Goal: Information Seeking & Learning: Find specific fact

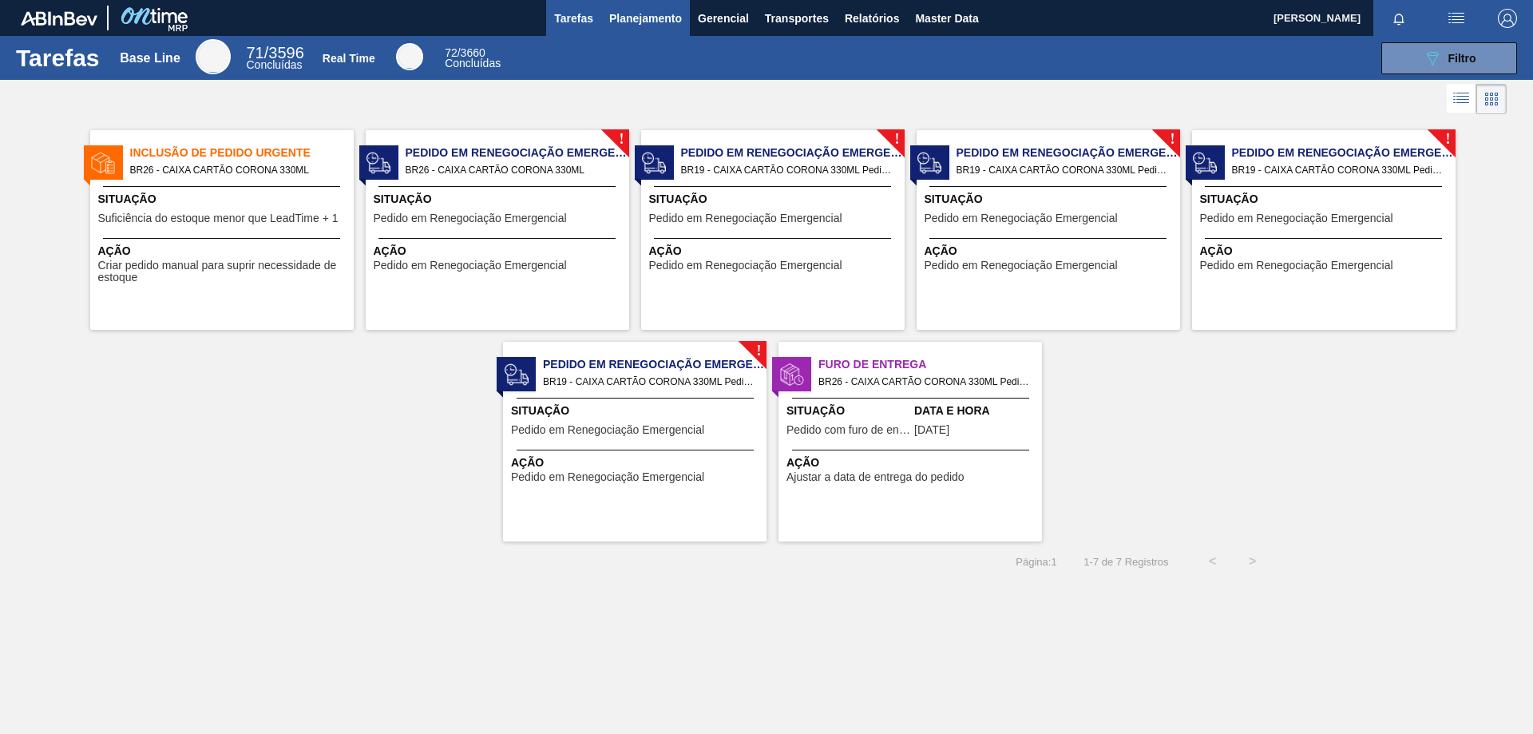
click at [644, 21] on span "Planejamento" at bounding box center [645, 18] width 73 height 19
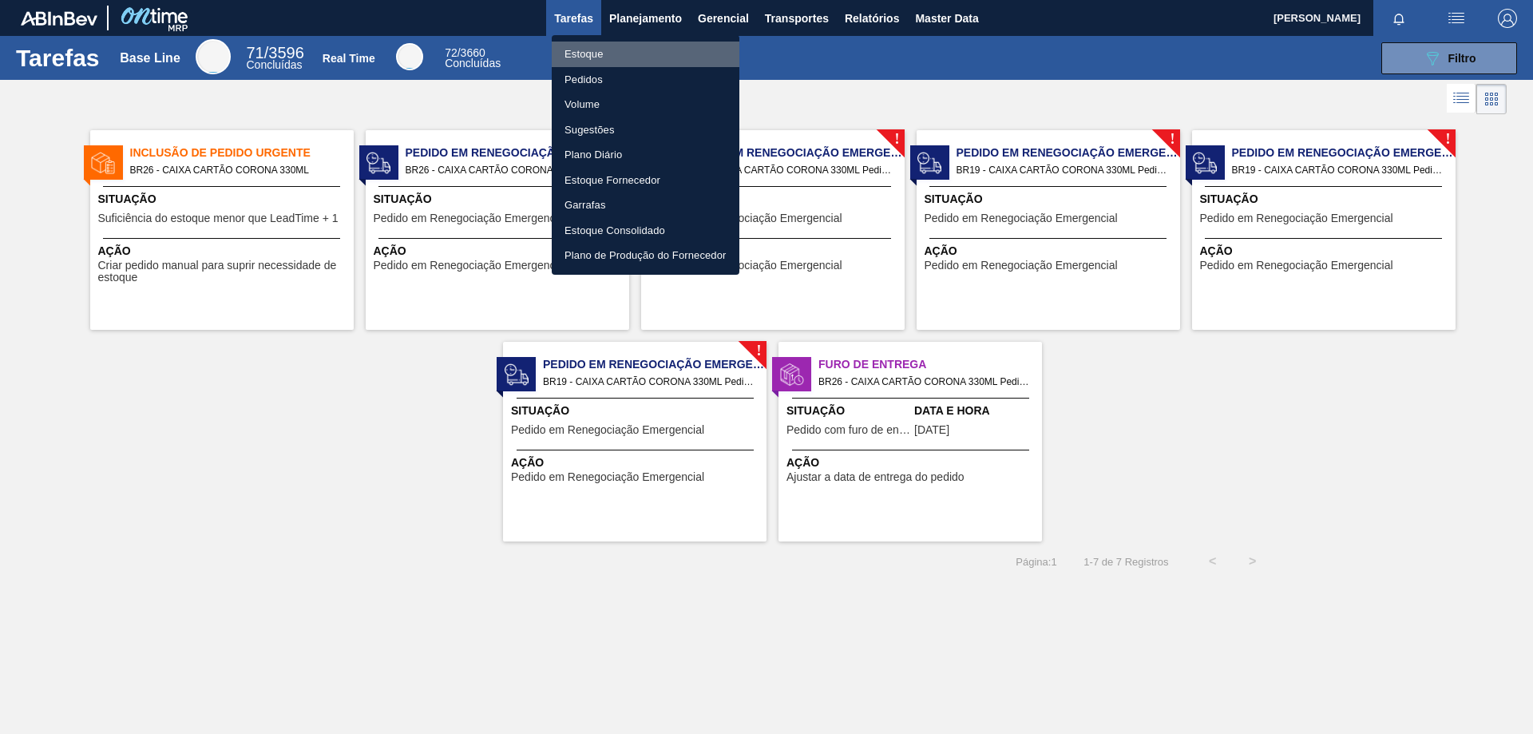
click at [593, 47] on li "Estoque" at bounding box center [646, 55] width 188 height 26
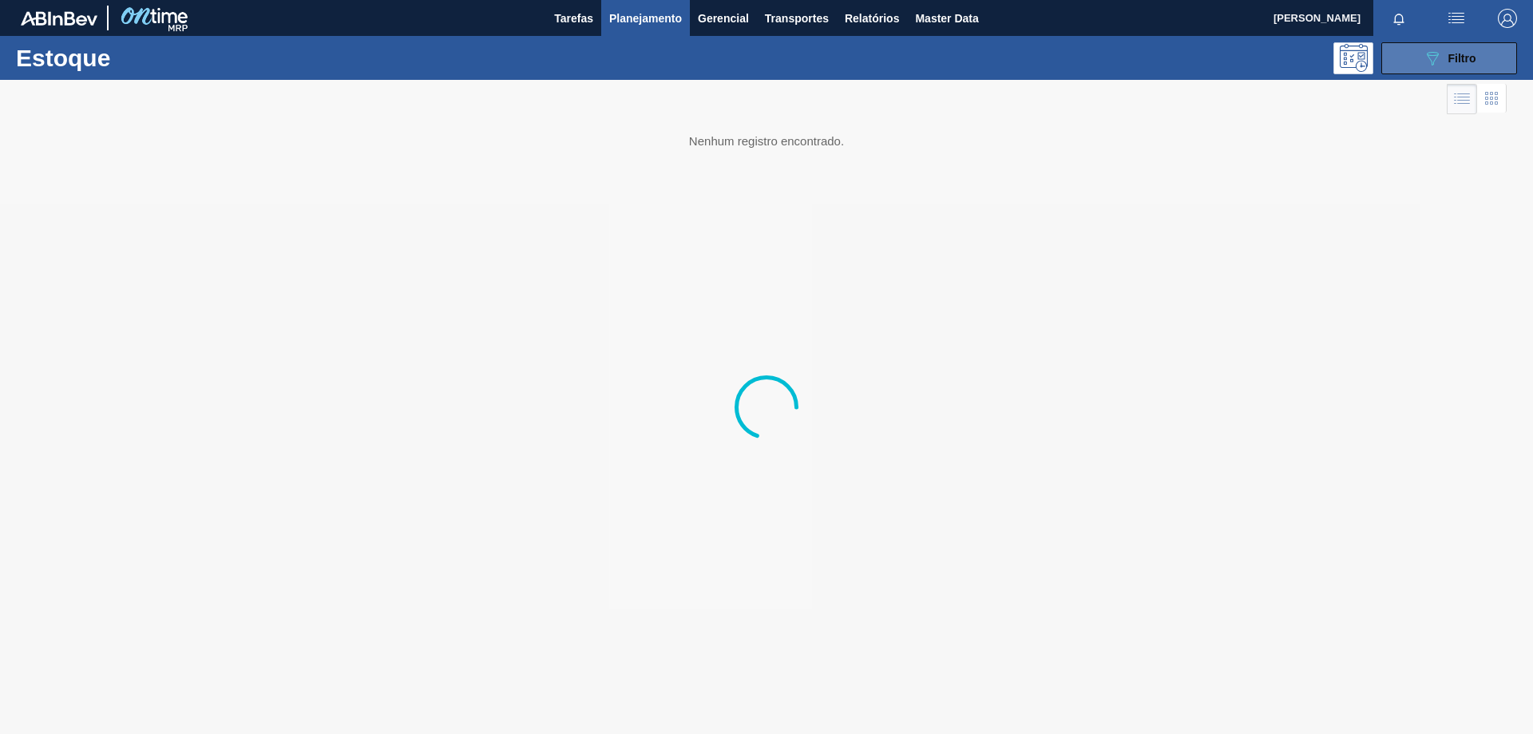
click at [1479, 44] on button "089F7B8B-B2A5-4AFE-B5C0-19BA573D28AC Filtro" at bounding box center [1449, 58] width 136 height 32
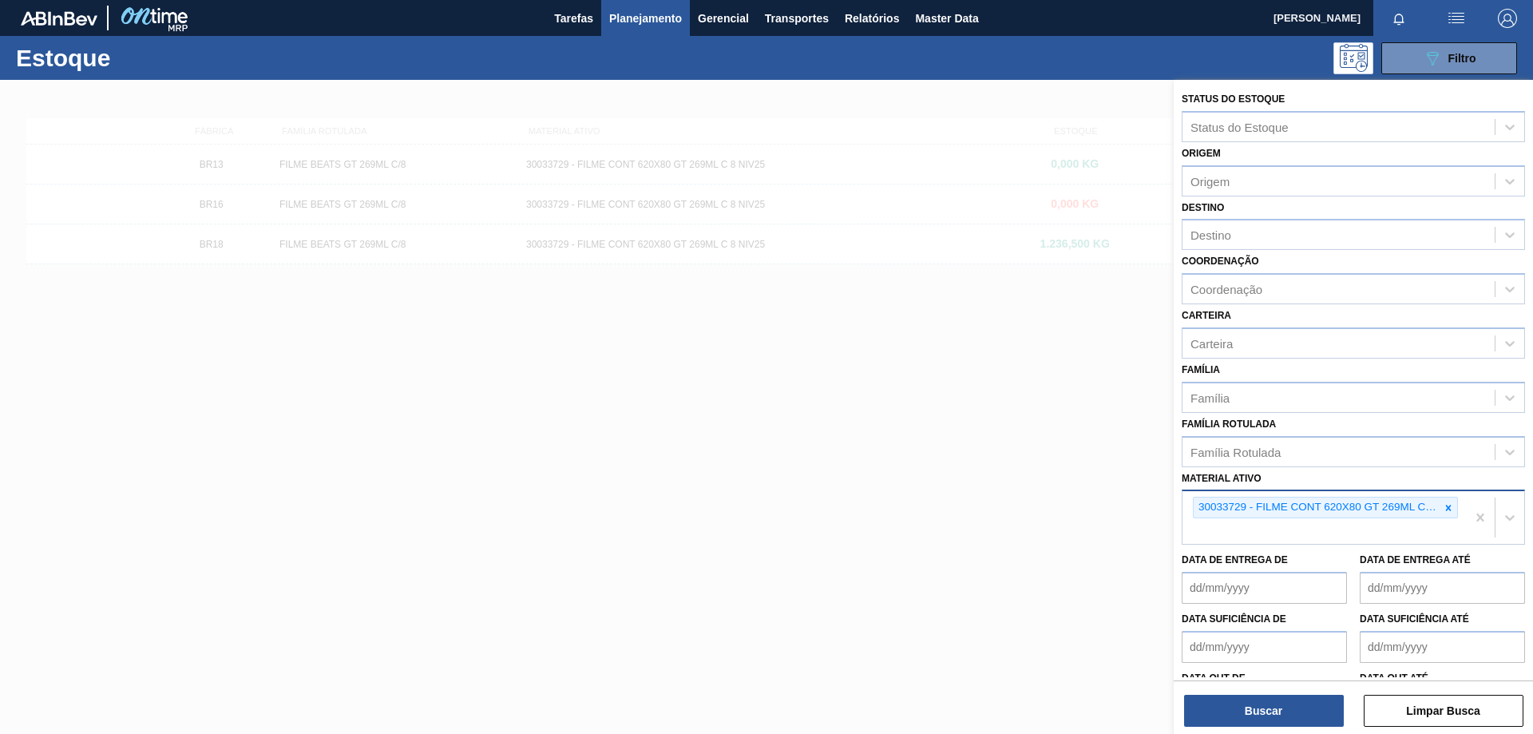
click at [1447, 507] on icon at bounding box center [1448, 507] width 11 height 11
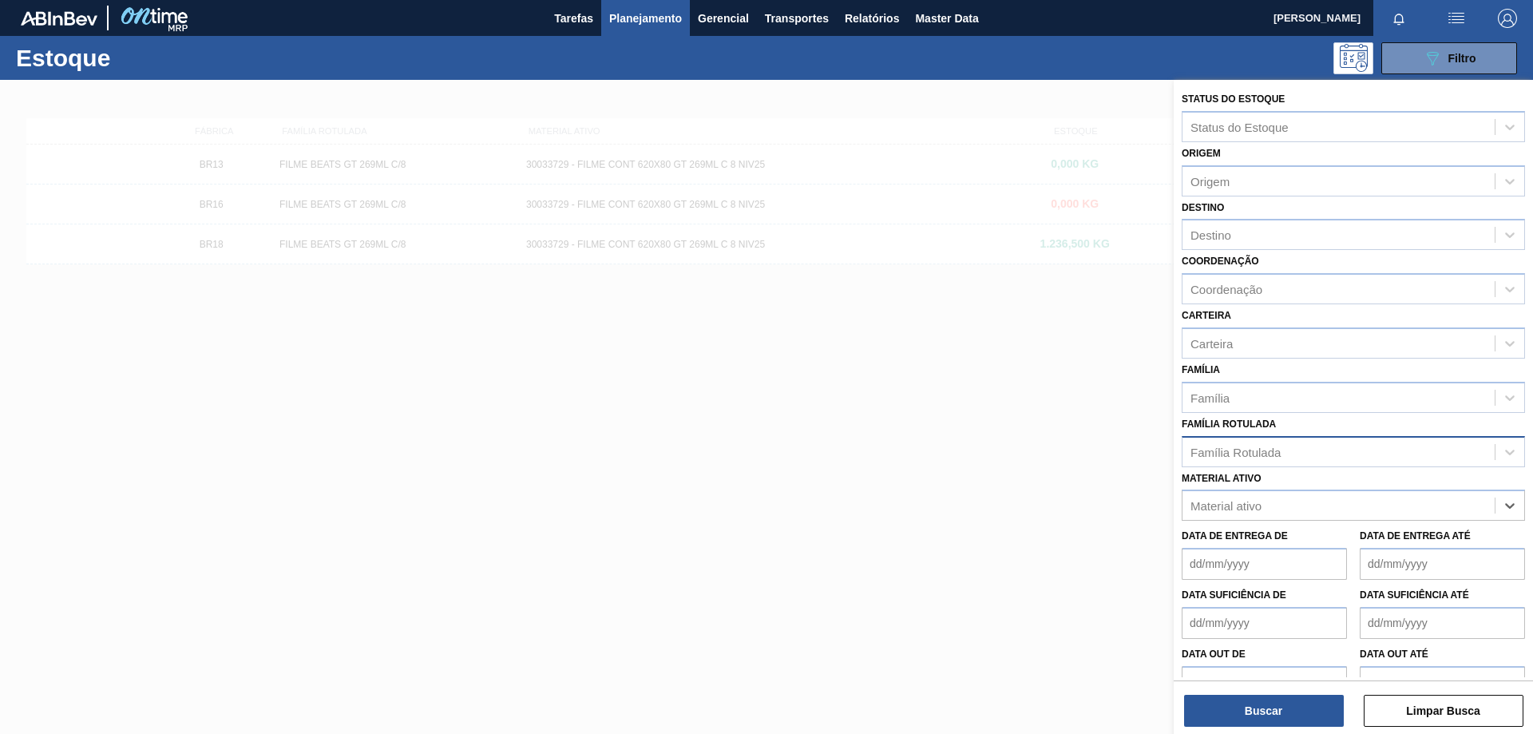
click at [1308, 451] on div "Família Rotulada" at bounding box center [1338, 451] width 312 height 23
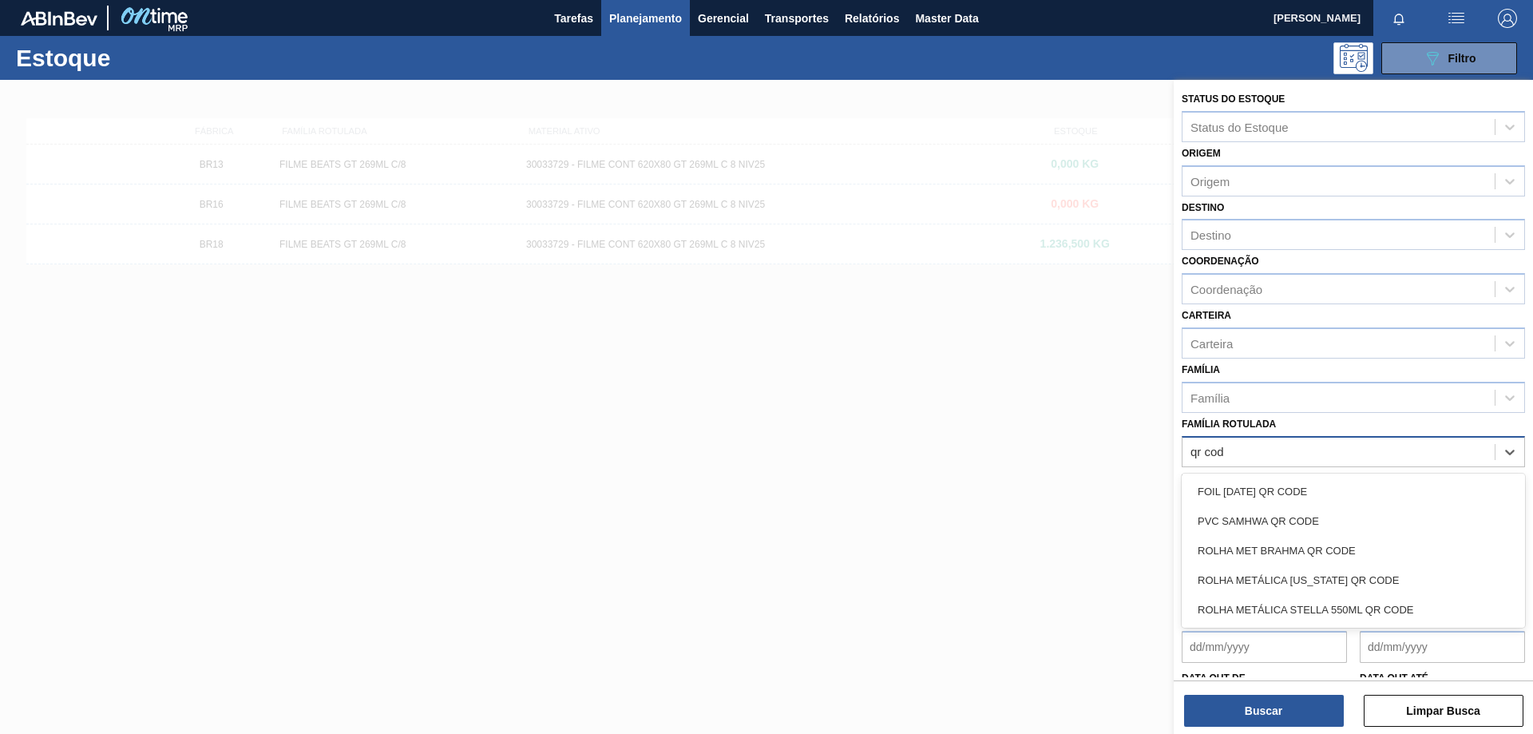
type Rotulada "qr code"
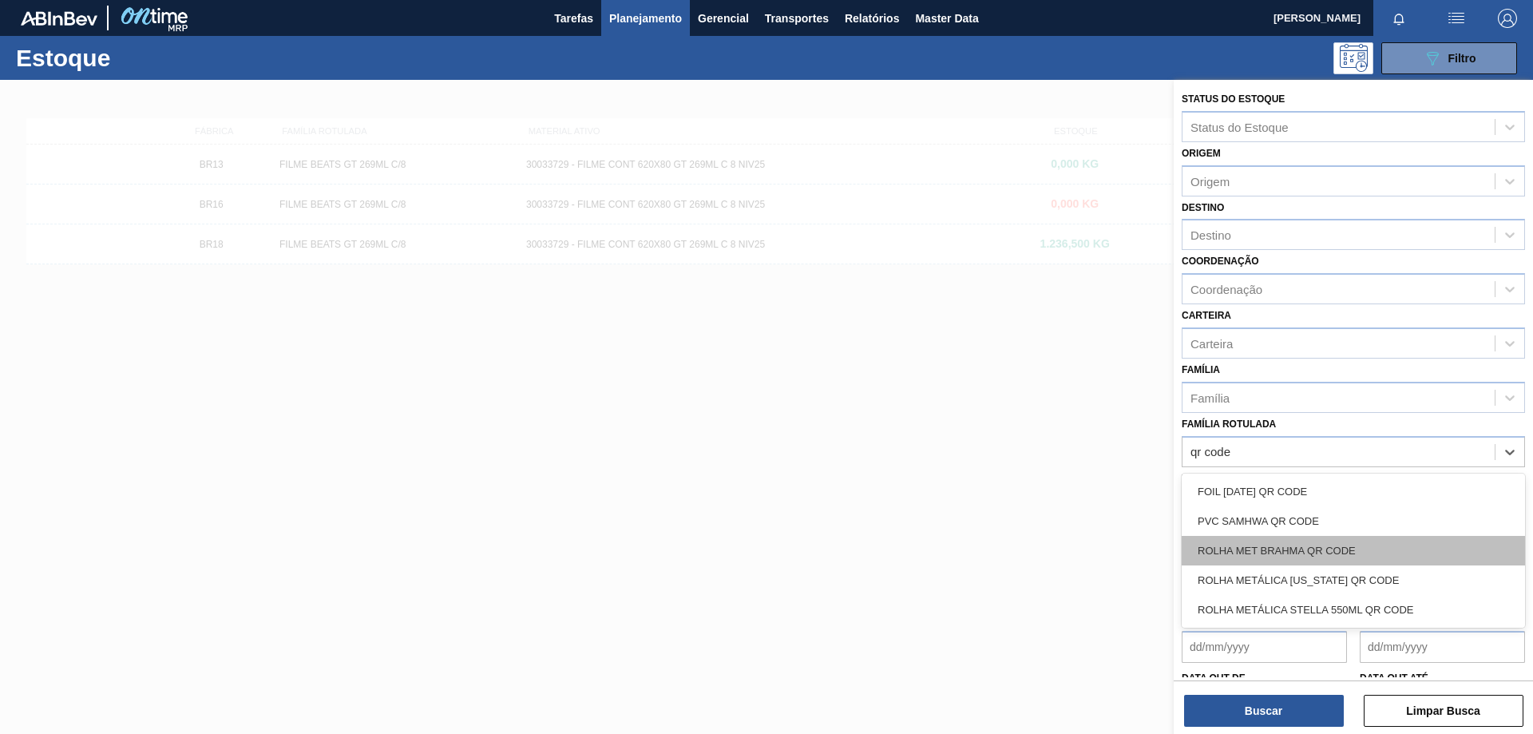
click at [1322, 544] on div "ROLHA MET BRAHMA QR CODE" at bounding box center [1353, 551] width 343 height 30
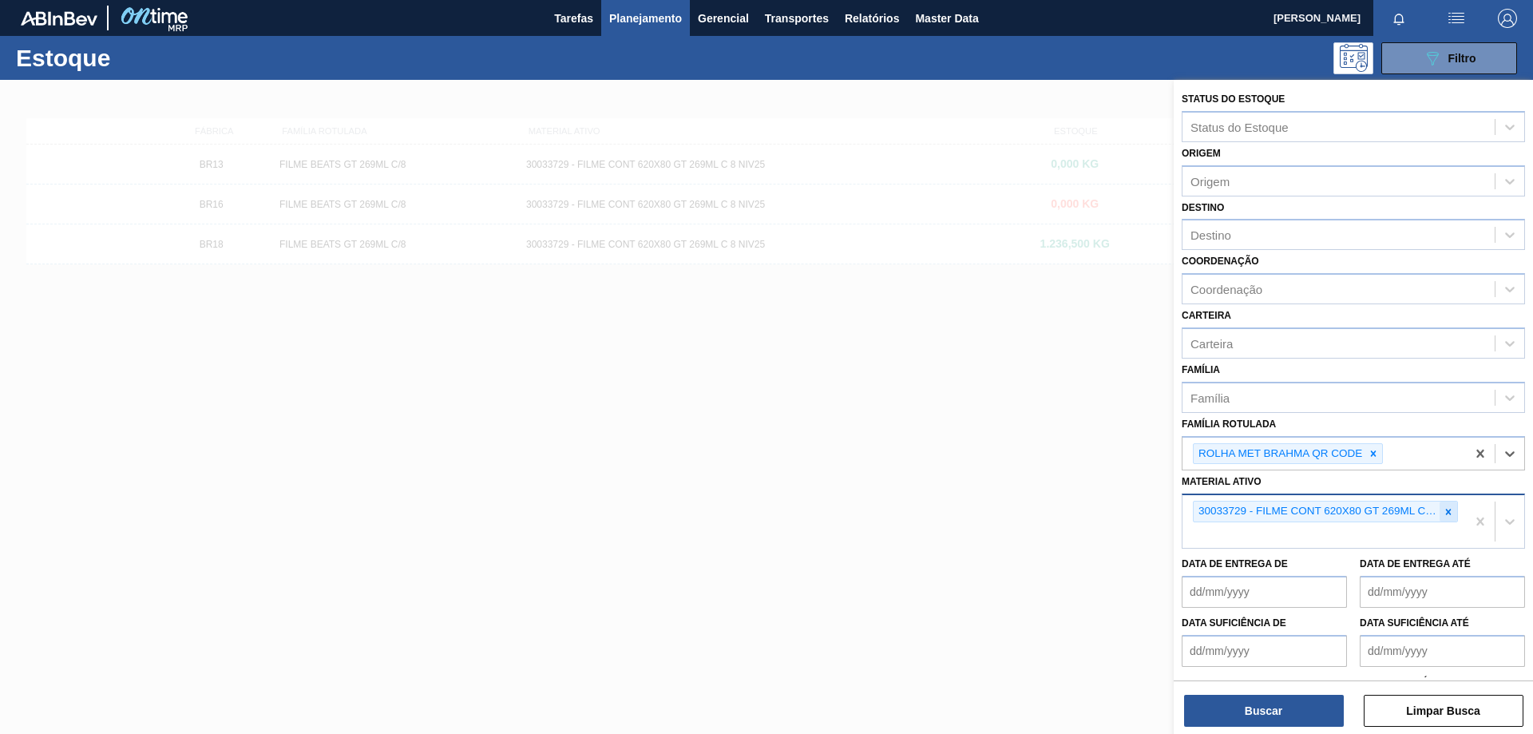
click at [1452, 514] on div at bounding box center [1449, 511] width 18 height 20
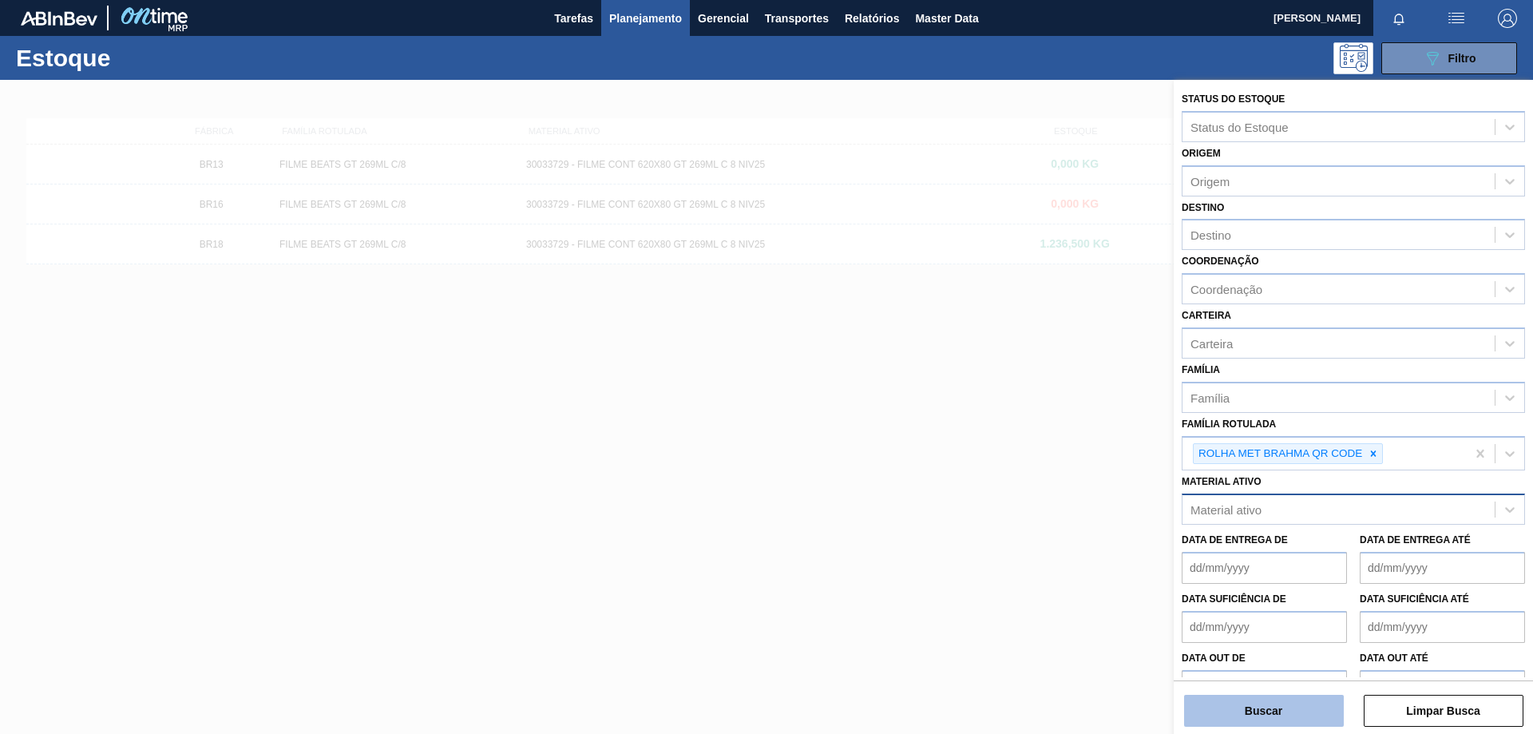
click at [1321, 707] on button "Buscar" at bounding box center [1264, 711] width 160 height 32
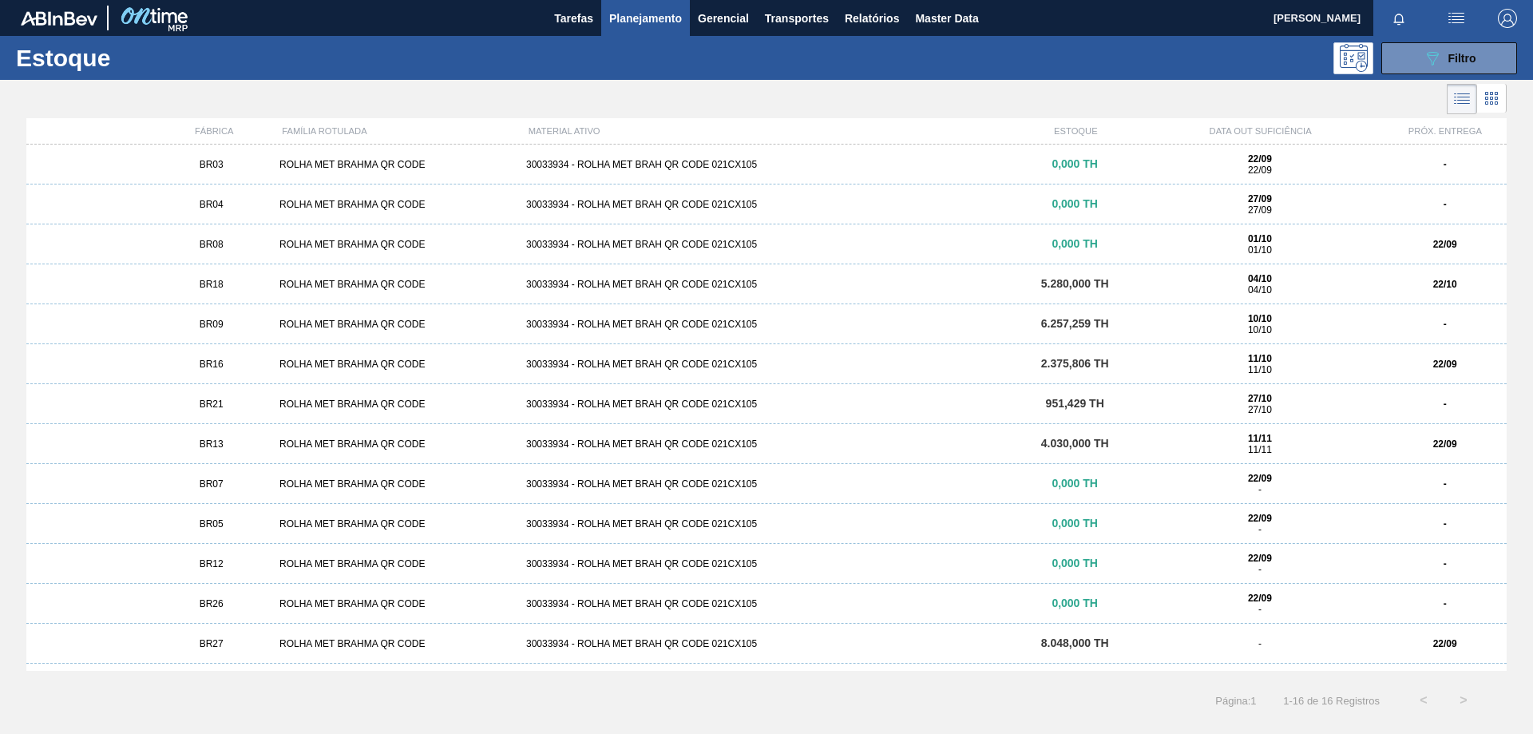
click at [713, 283] on div "30033934 - ROLHA MET BRAH QR CODE 021CX105" at bounding box center [766, 284] width 493 height 11
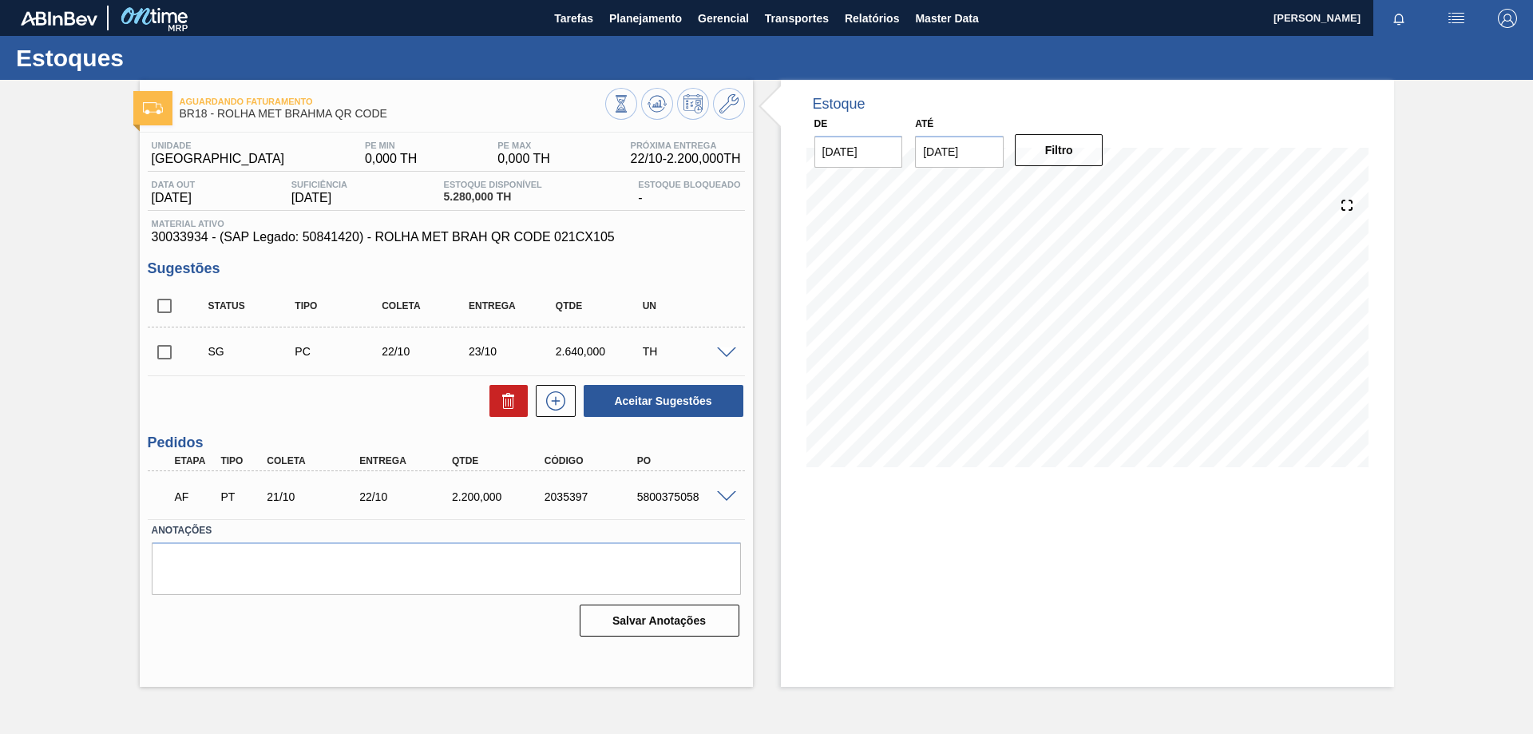
click at [725, 499] on span at bounding box center [726, 497] width 19 height 12
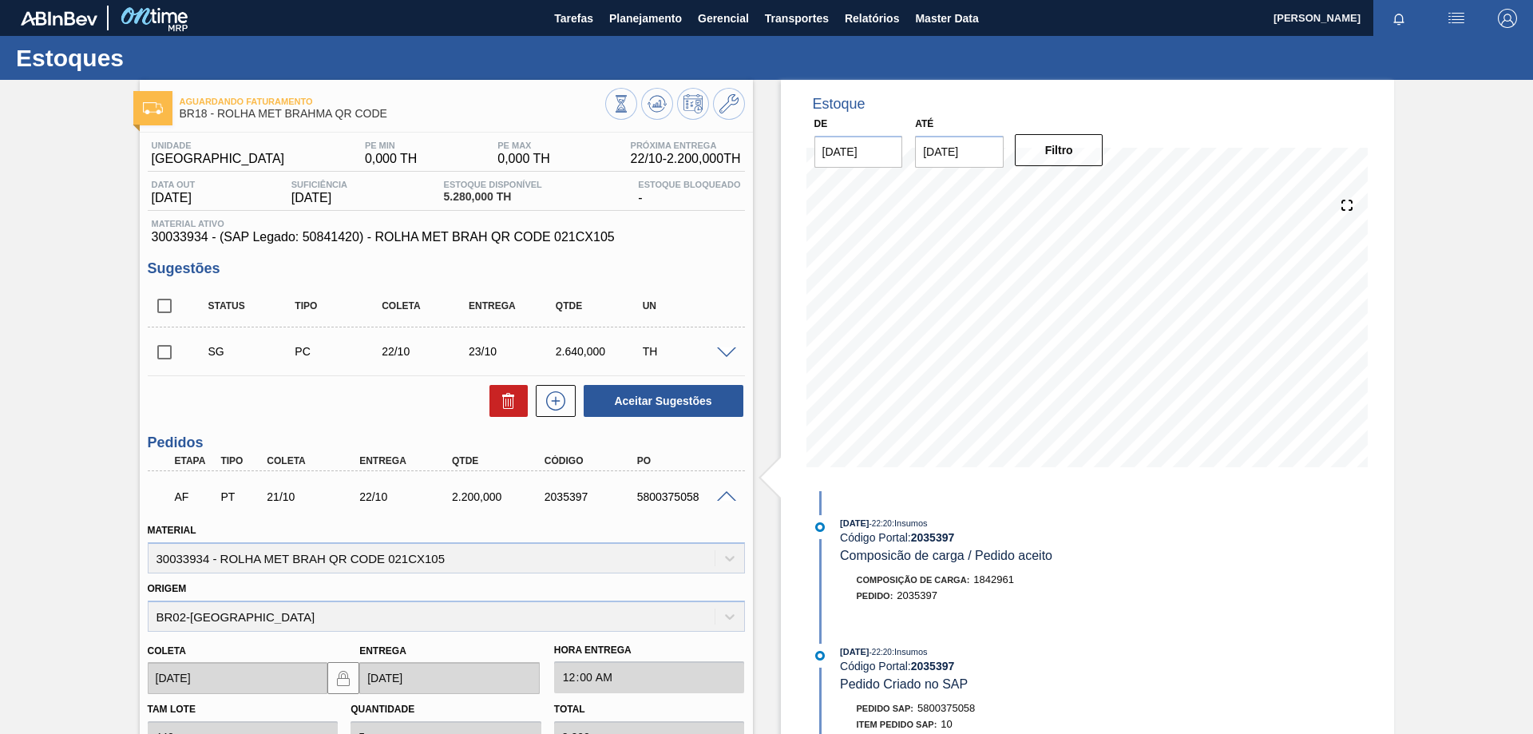
click at [725, 499] on span at bounding box center [726, 497] width 19 height 12
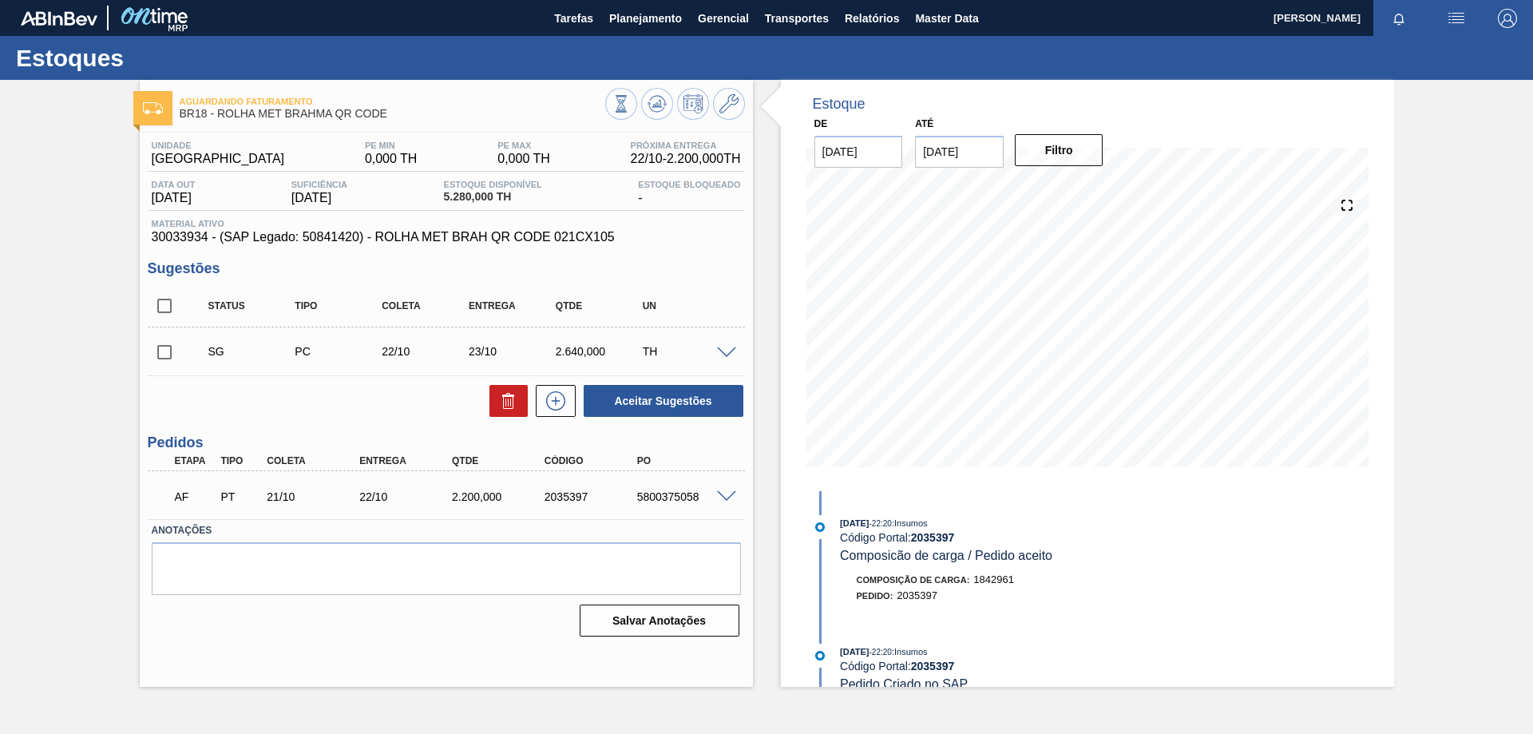
click at [725, 499] on span at bounding box center [726, 497] width 19 height 12
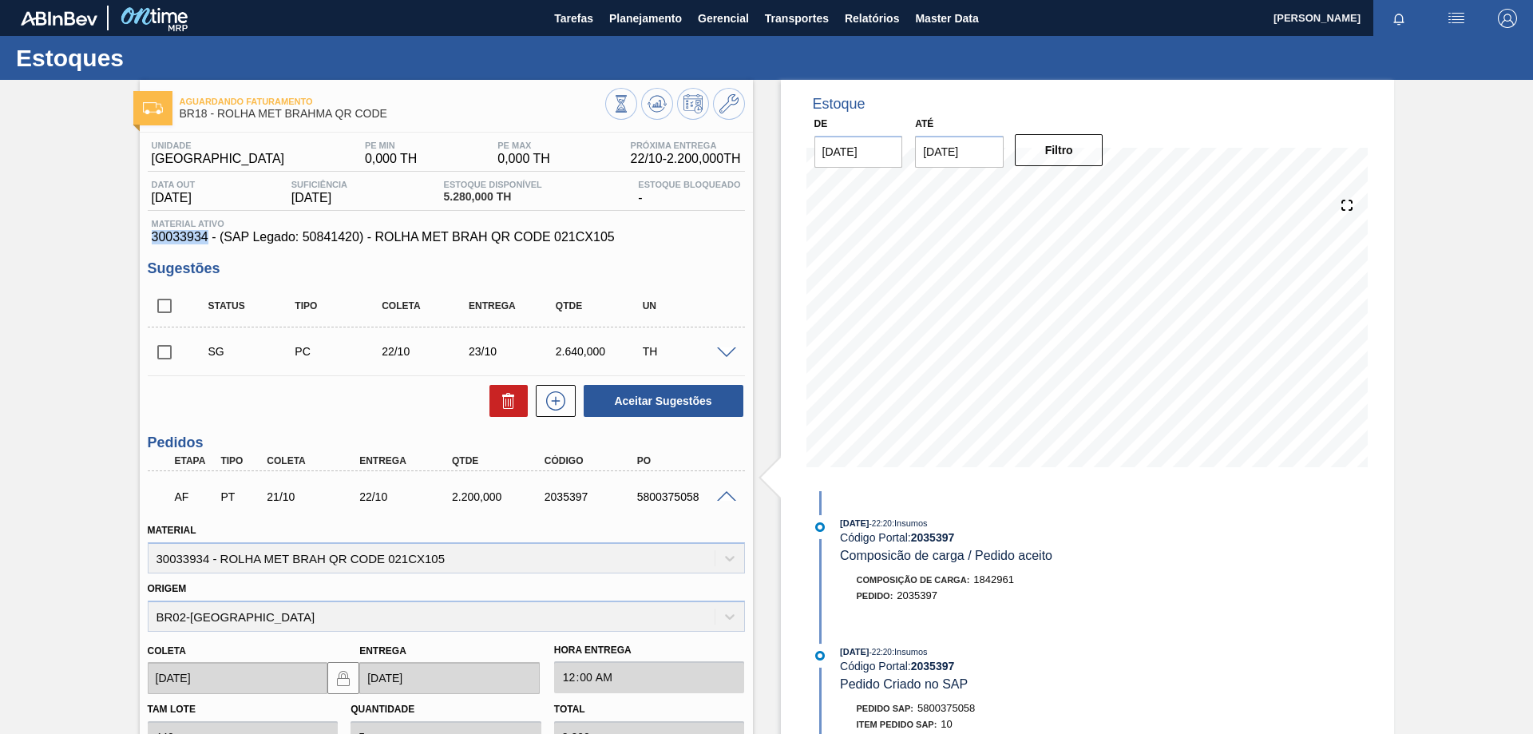
drag, startPoint x: 153, startPoint y: 235, endPoint x: 208, endPoint y: 240, distance: 55.3
click at [208, 240] on span "30033934 - (SAP Legado: 50841420) - ROLHA MET BRAH QR CODE 021CX105" at bounding box center [446, 237] width 589 height 14
copy span "30033934"
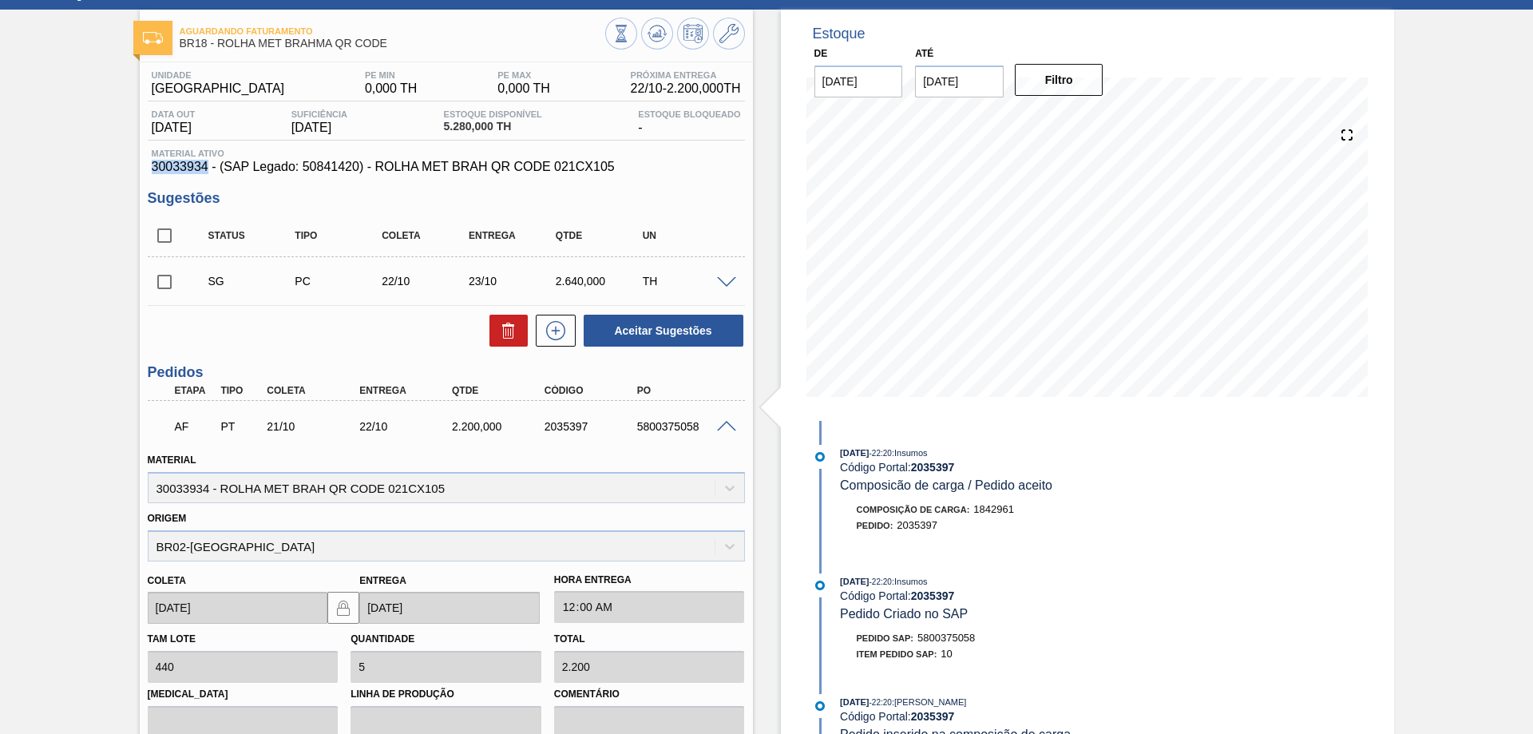
scroll to position [69, 0]
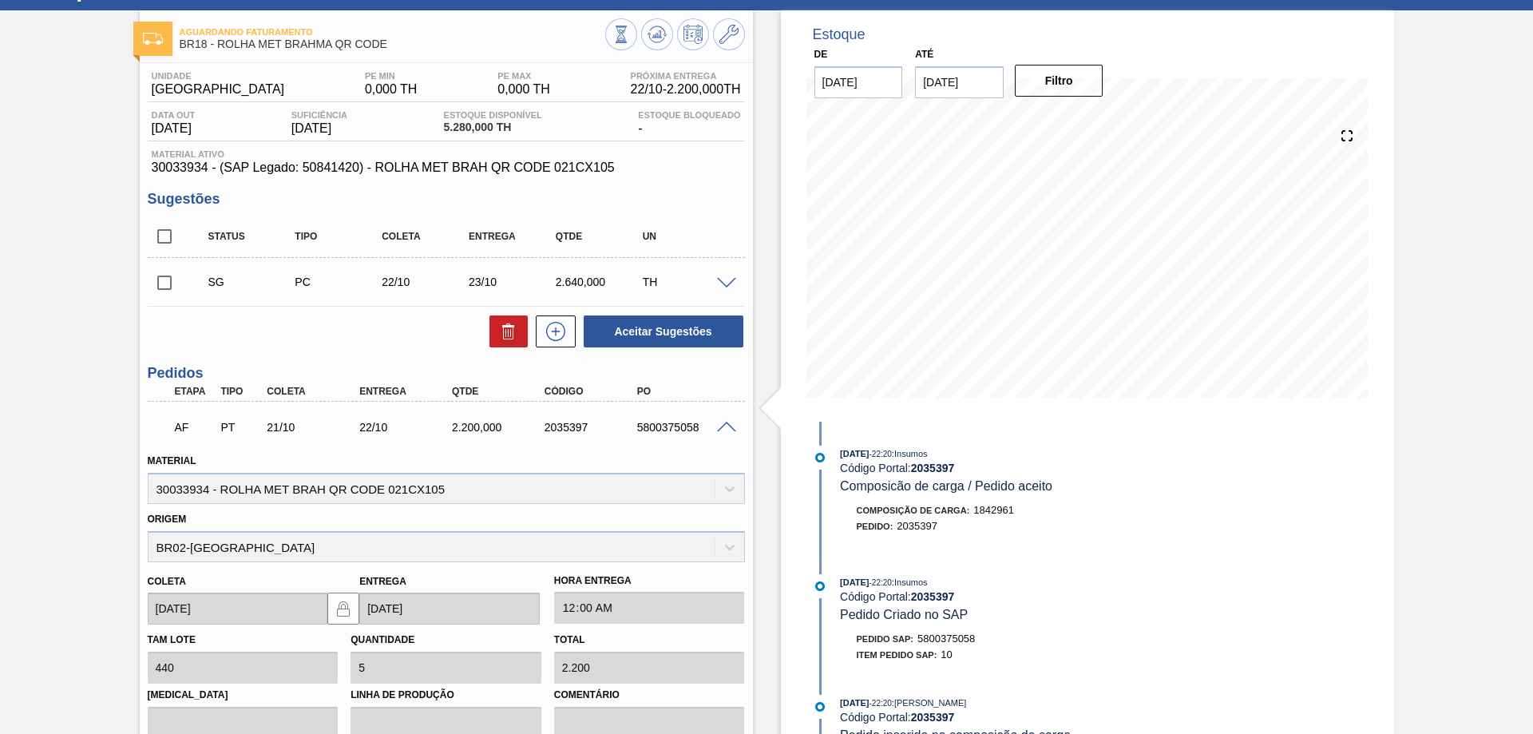
click at [686, 168] on span "30033934 - (SAP Legado: 50841420) - ROLHA MET BRAH QR CODE 021CX105" at bounding box center [446, 167] width 589 height 14
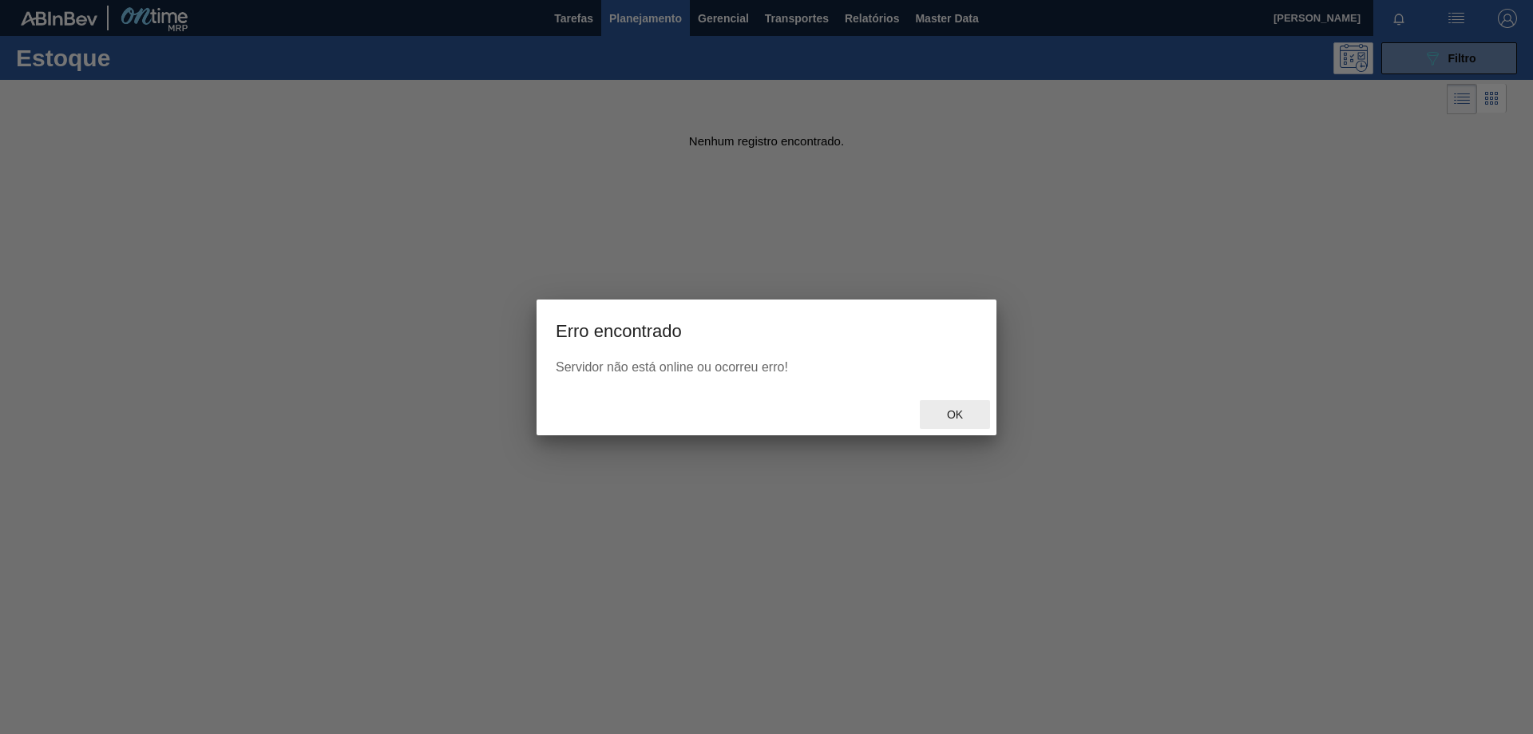
drag, startPoint x: 956, startPoint y: 413, endPoint x: 943, endPoint y: 314, distance: 99.8
click at [956, 414] on span "Ok" at bounding box center [955, 414] width 42 height 13
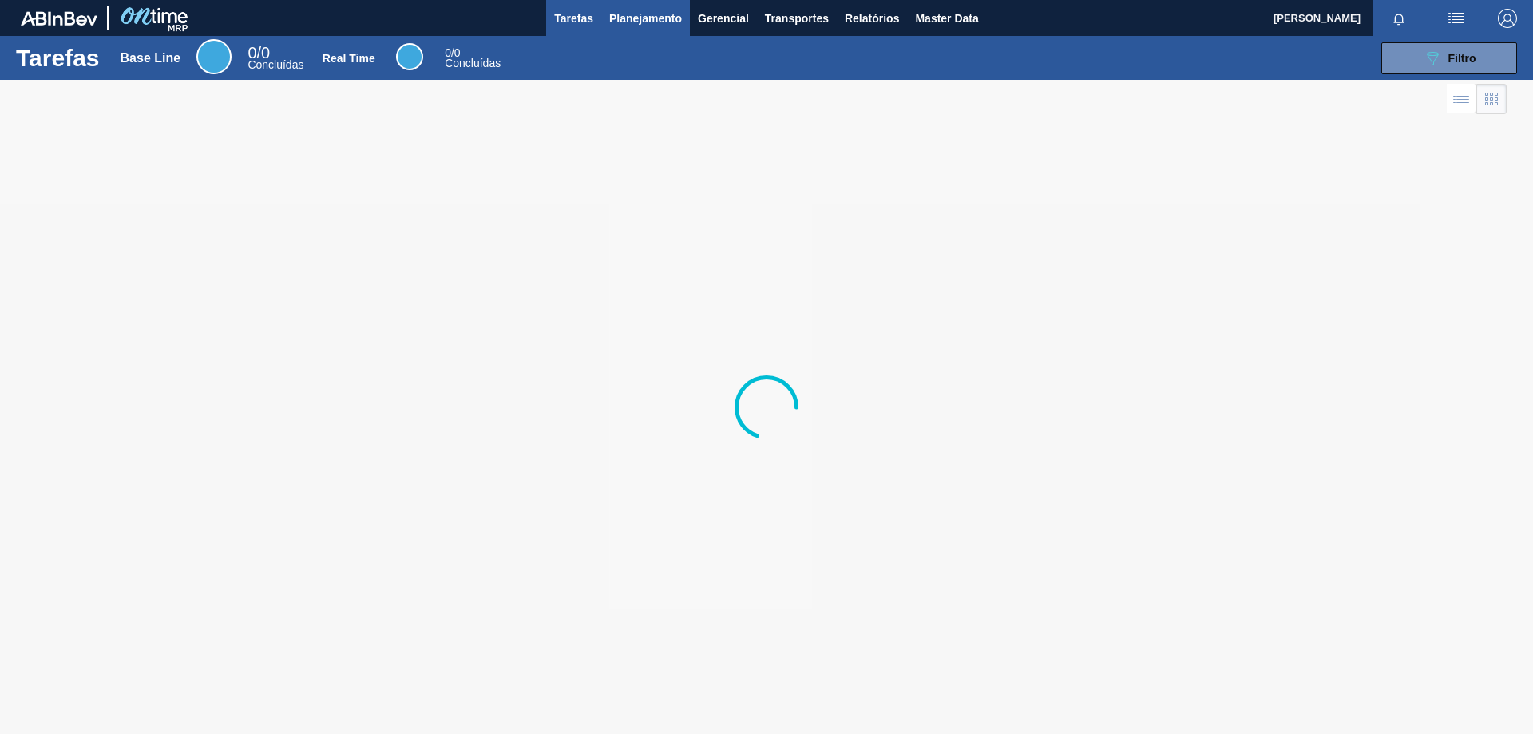
click at [658, 18] on span "Planejamento" at bounding box center [645, 18] width 73 height 19
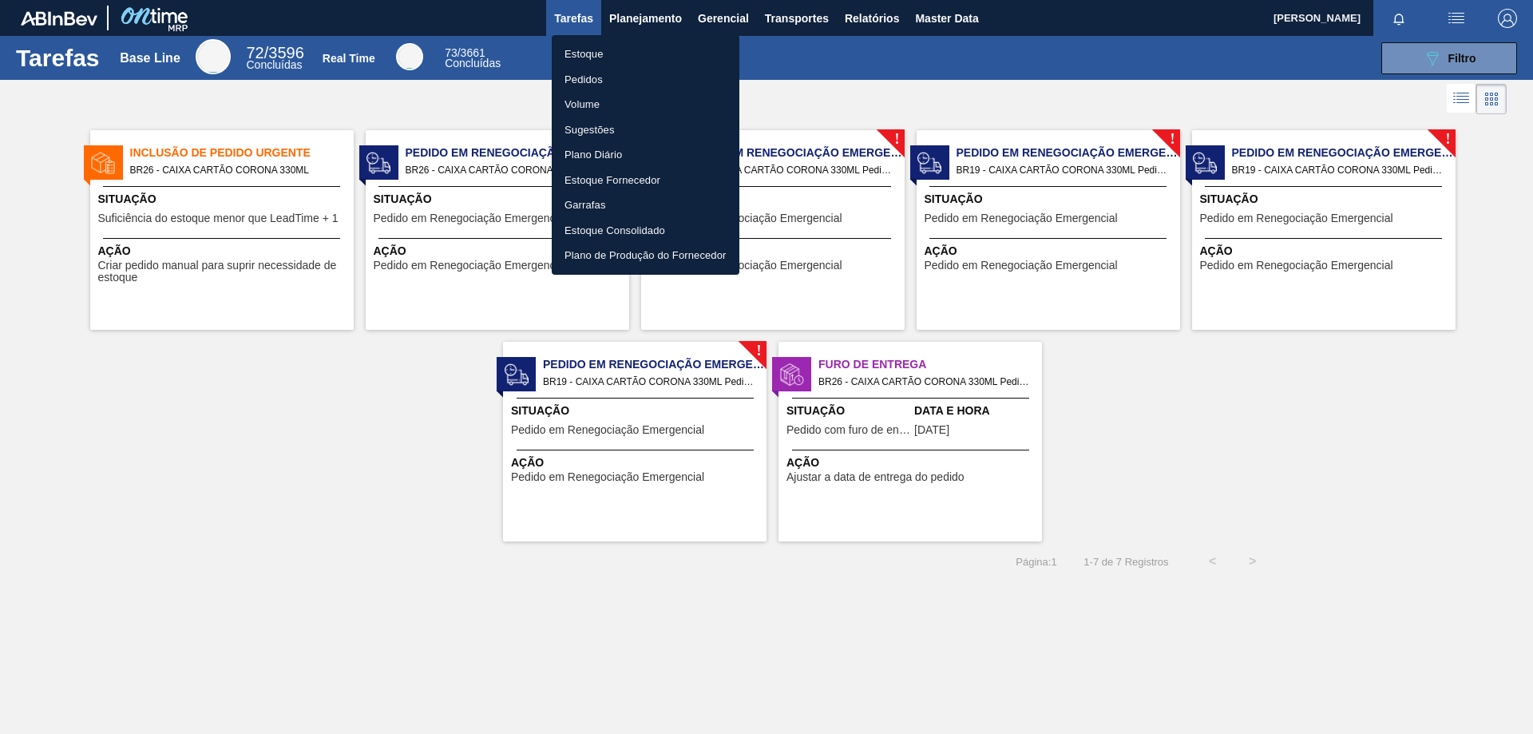
click at [592, 53] on li "Estoque" at bounding box center [646, 55] width 188 height 26
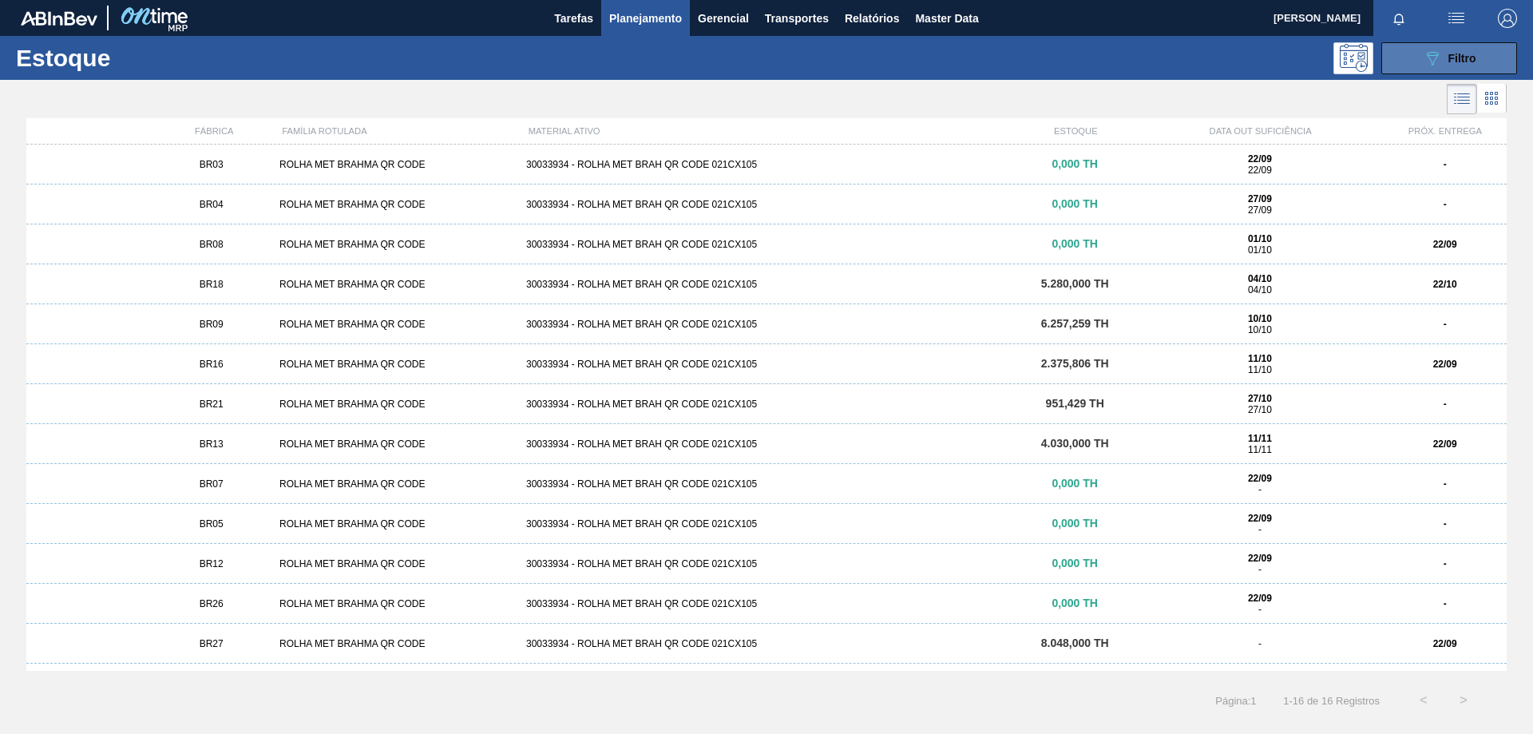
click at [1446, 63] on div "089F7B8B-B2A5-4AFE-B5C0-19BA573D28AC Filtro" at bounding box center [1449, 58] width 53 height 19
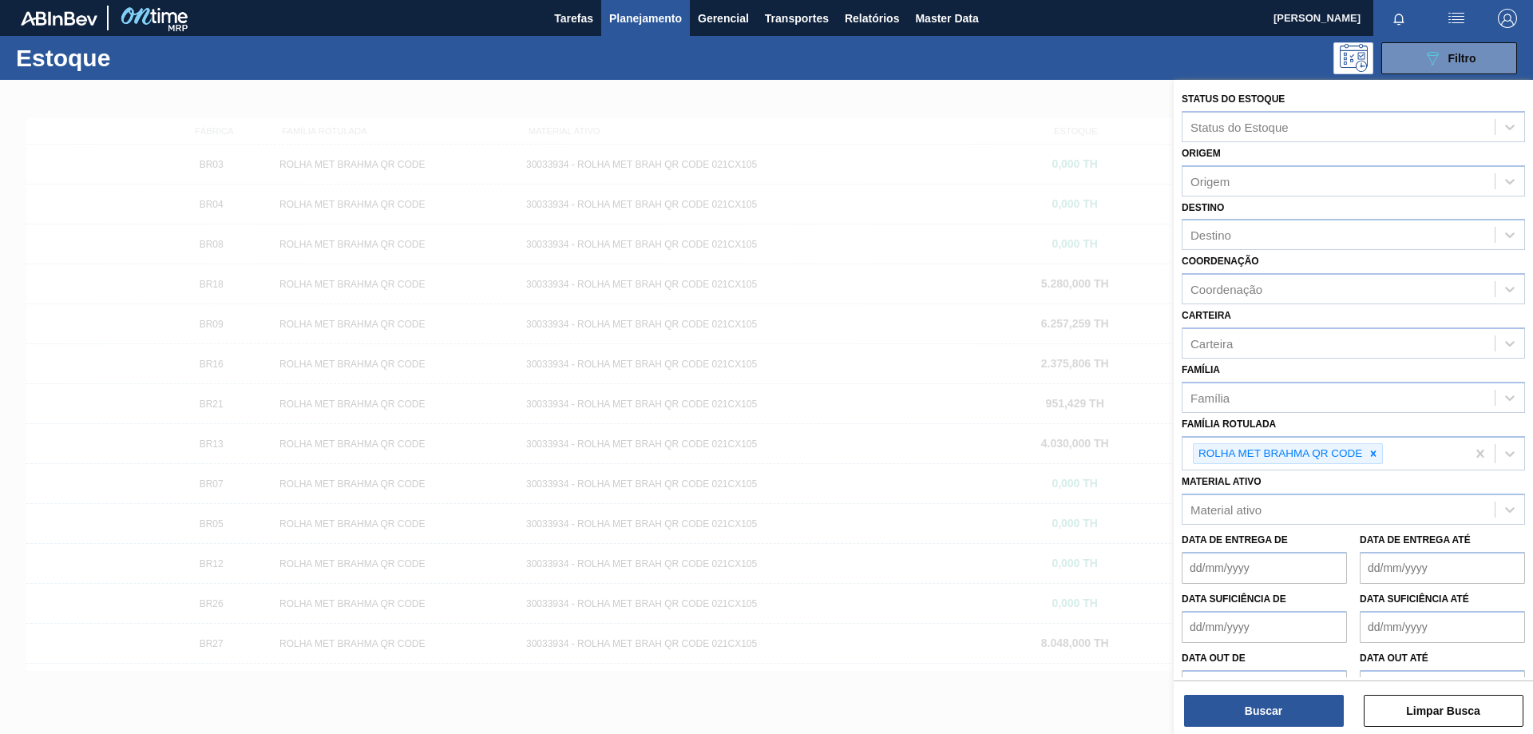
click at [736, 99] on div at bounding box center [766, 447] width 1533 height 734
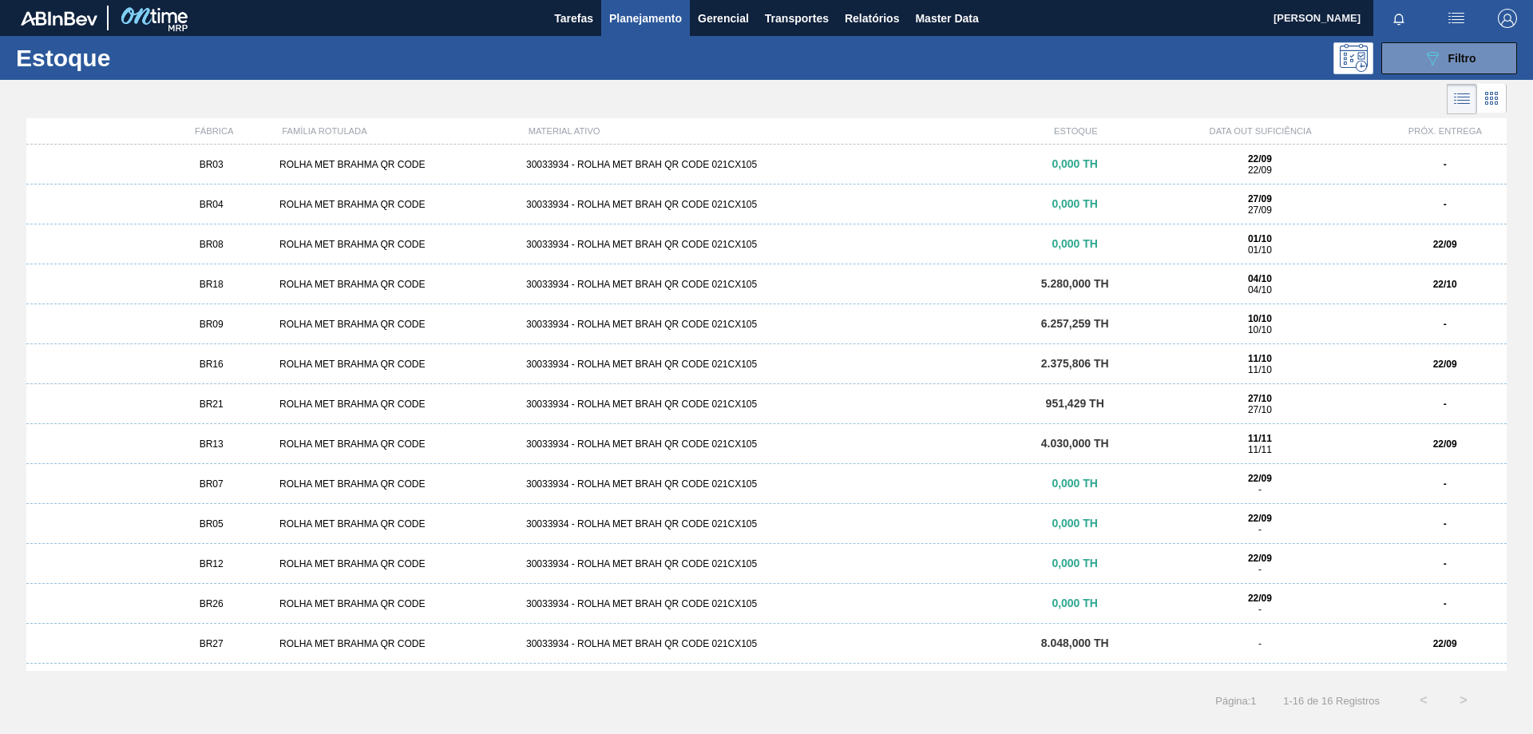
click at [369, 446] on div "ROLHA MET BRAHMA QR CODE" at bounding box center [396, 443] width 247 height 11
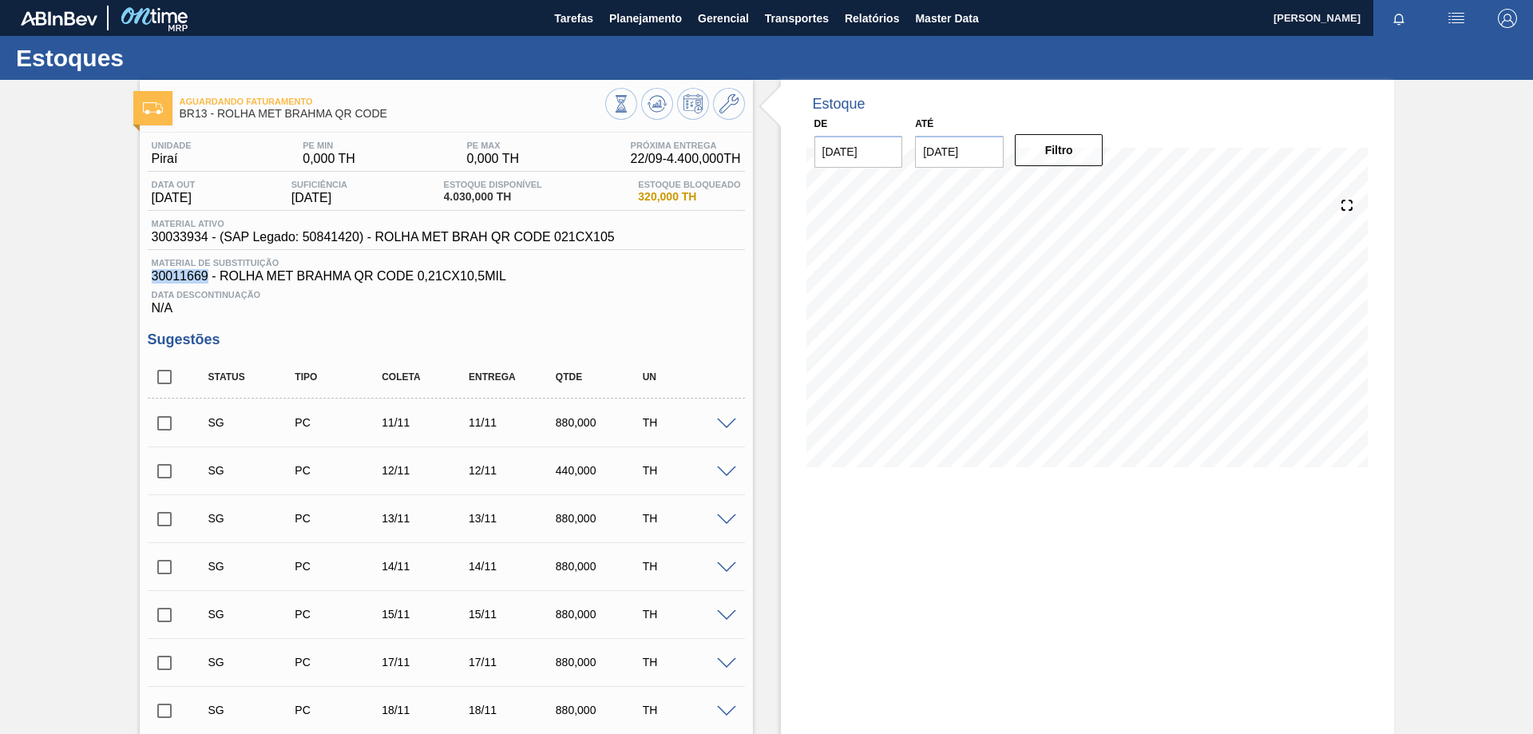
drag, startPoint x: 151, startPoint y: 276, endPoint x: 205, endPoint y: 280, distance: 54.4
click at [205, 280] on span "30011669 - ROLHA MET BRAHMA QR CODE 0,21CX10,5MIL" at bounding box center [446, 276] width 589 height 14
copy span "30011669"
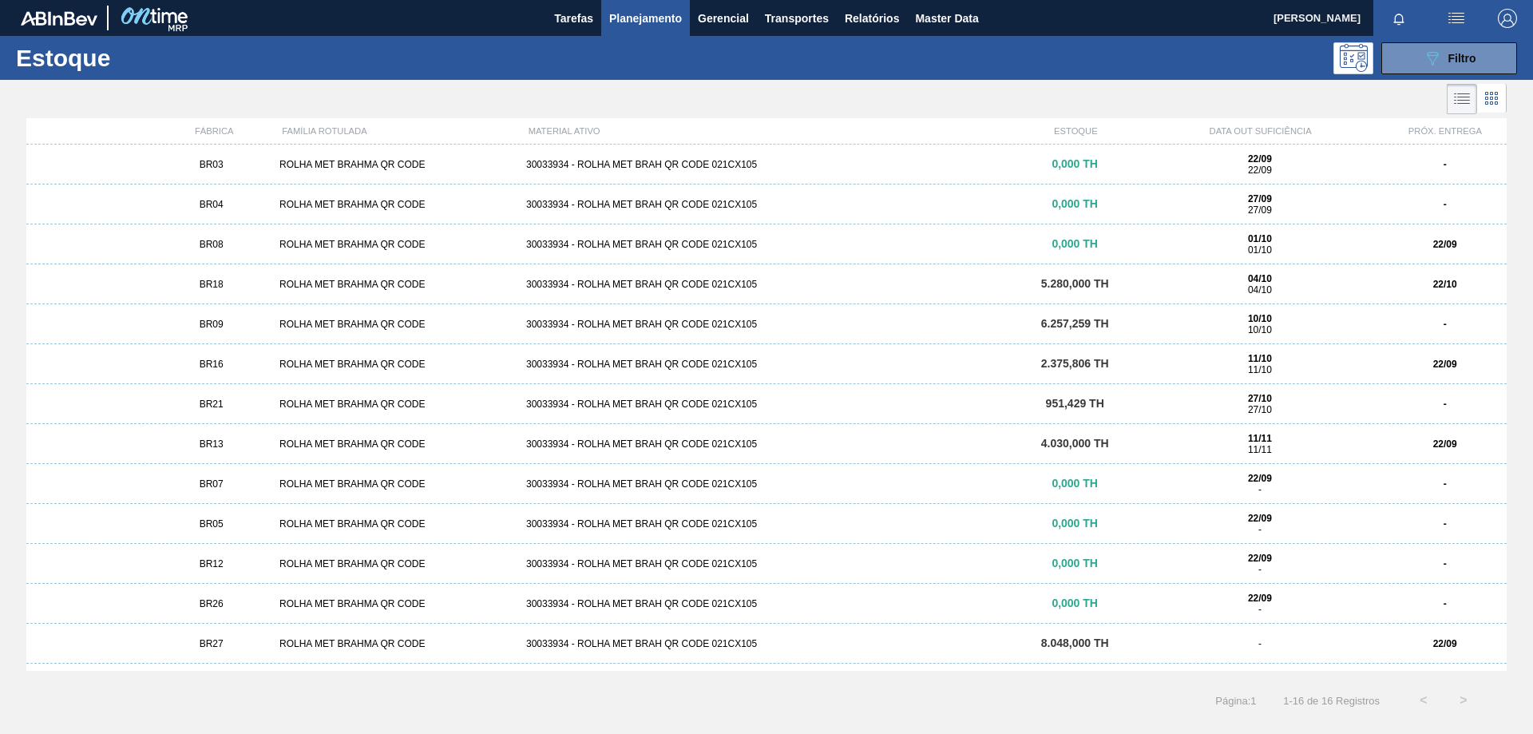
click at [390, 603] on div "ROLHA MET BRAHMA QR CODE" at bounding box center [396, 603] width 247 height 11
click at [1433, 42] on button "089F7B8B-B2A5-4AFE-B5C0-19BA573D28AC Filtro" at bounding box center [1449, 58] width 136 height 32
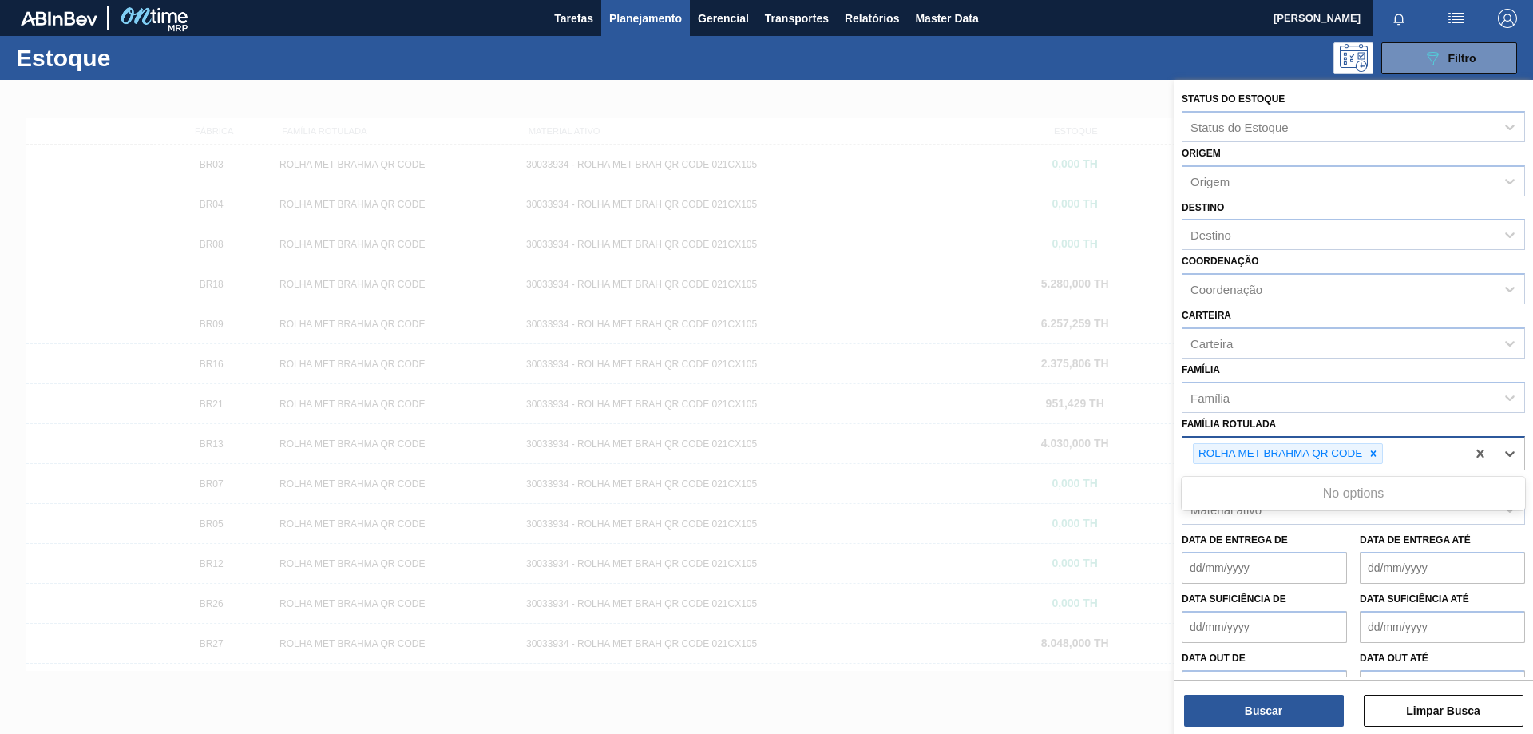
click at [1403, 446] on div "ROLHA MET BRAHMA QR CODE" at bounding box center [1323, 454] width 283 height 33
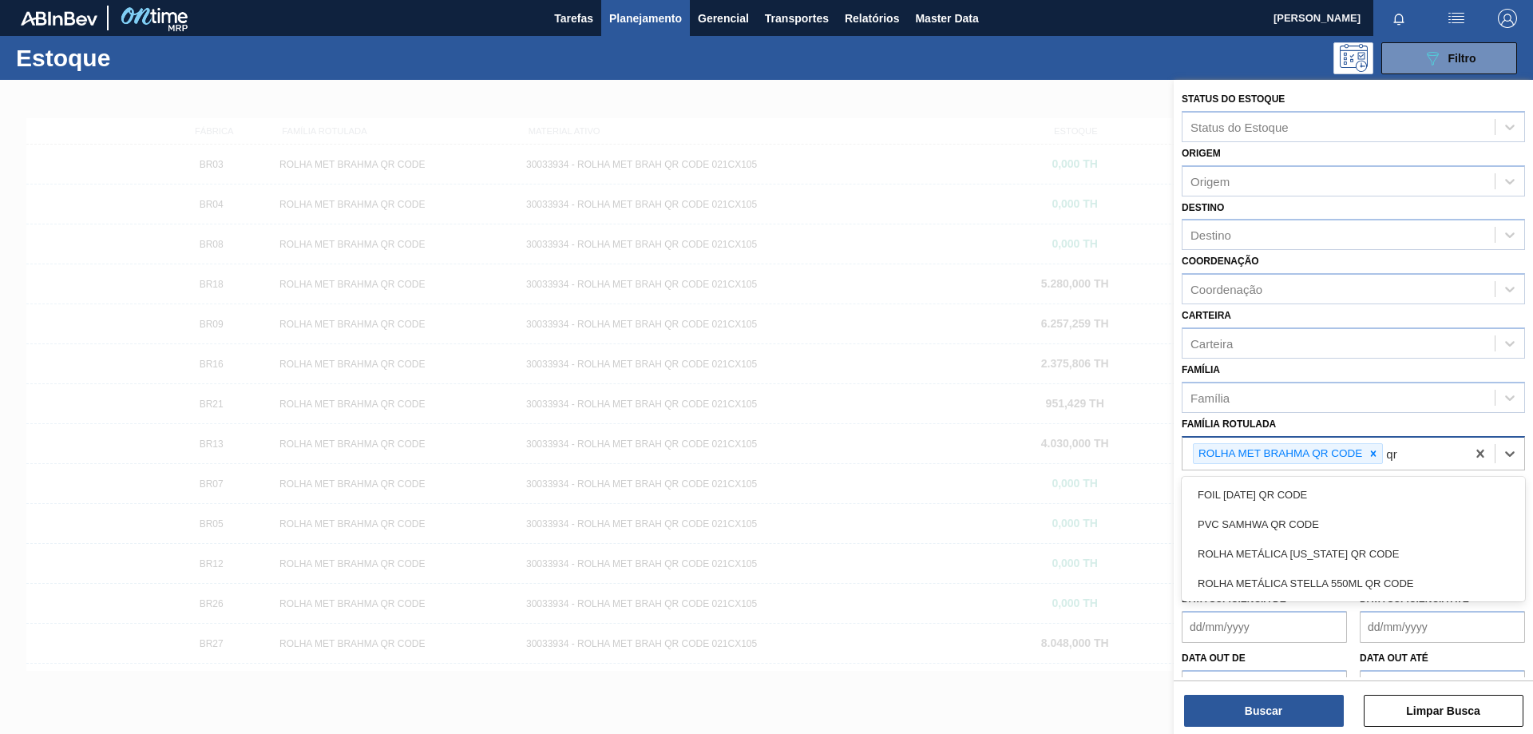
type Rotulada "q"
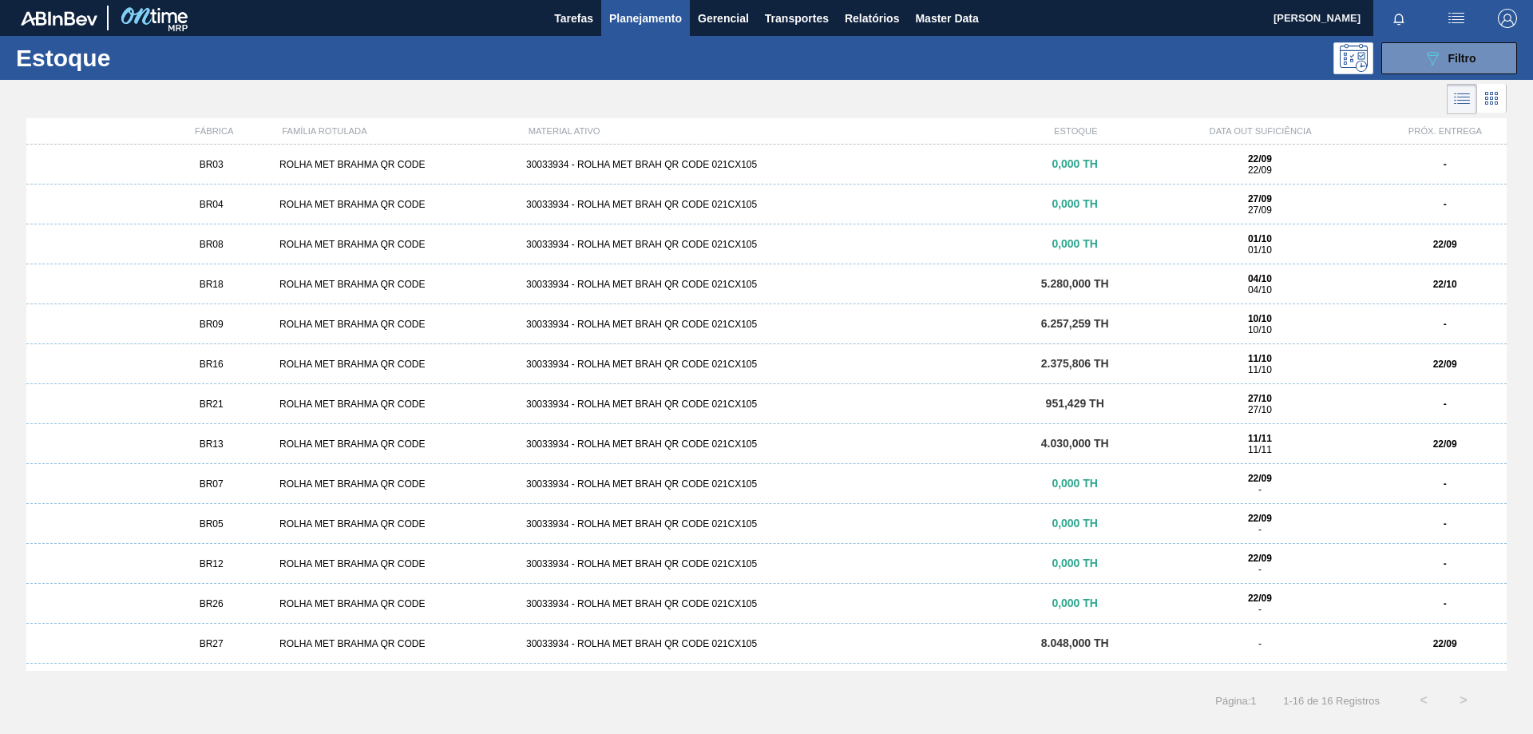
click at [722, 327] on div "30033934 - ROLHA MET BRAH QR CODE 021CX105" at bounding box center [766, 324] width 493 height 11
